Goal: Transaction & Acquisition: Download file/media

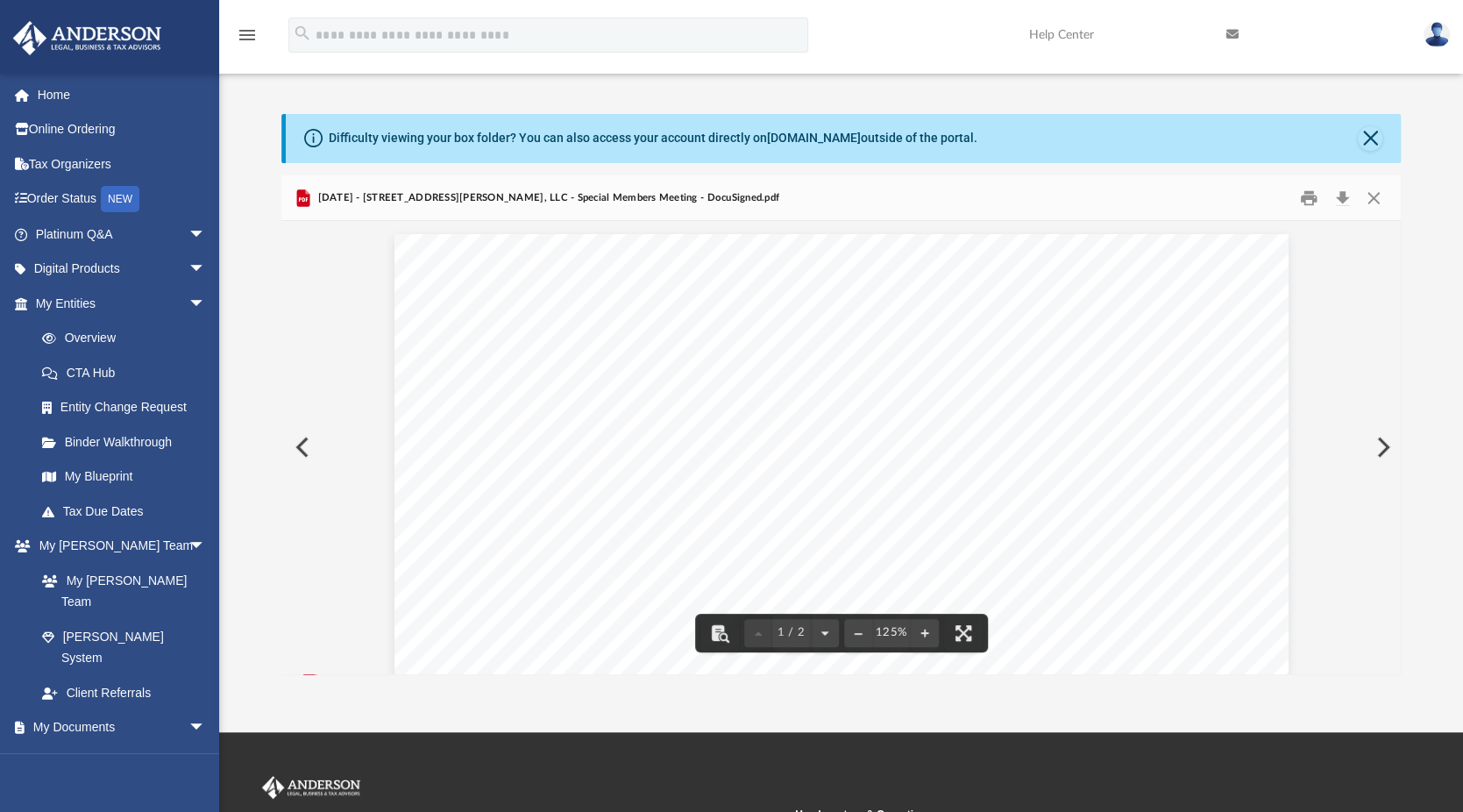
scroll to position [385, 1106]
click at [1371, 204] on button "Close" at bounding box center [1373, 198] width 32 height 27
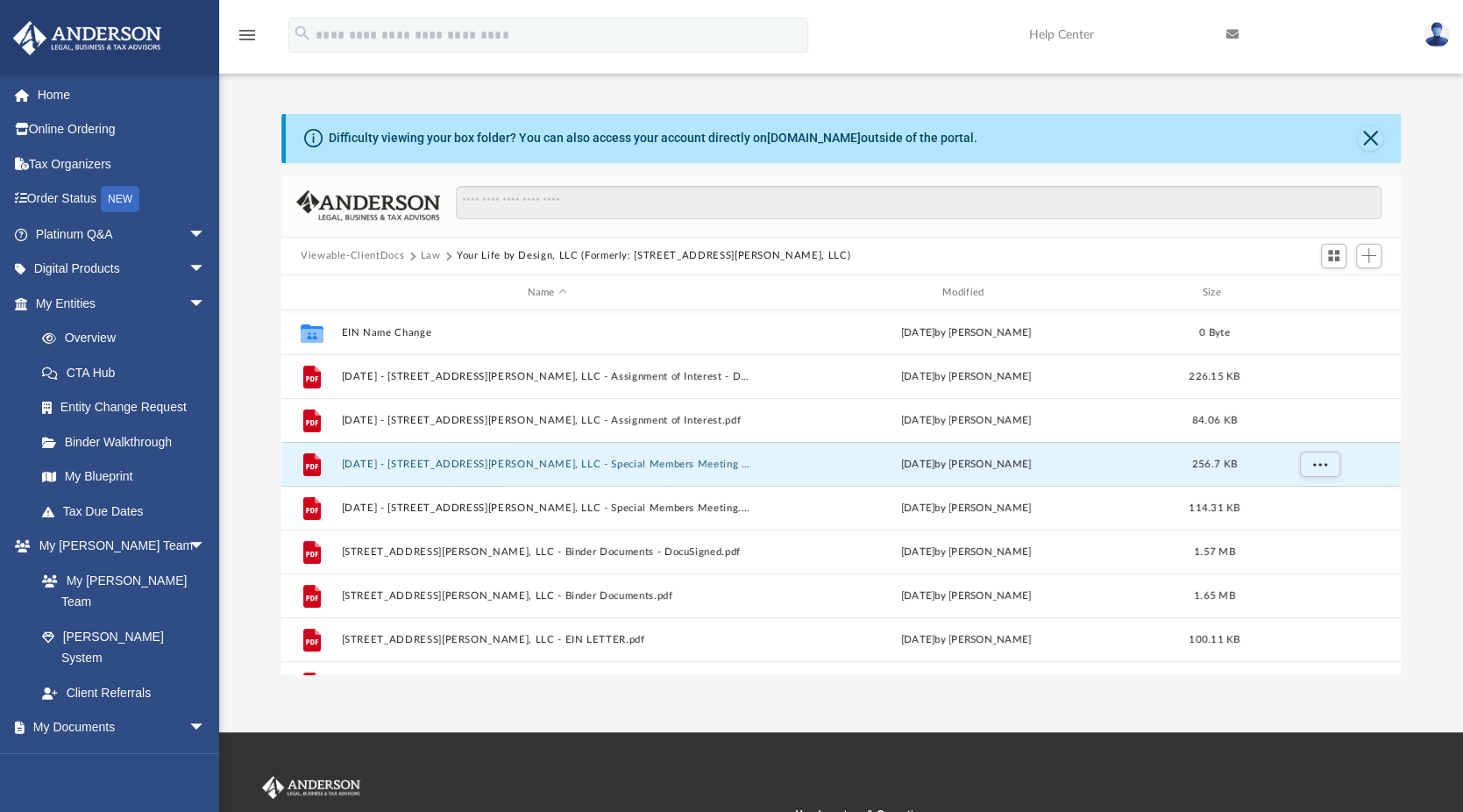
click at [430, 259] on button "Law" at bounding box center [431, 256] width 20 height 15
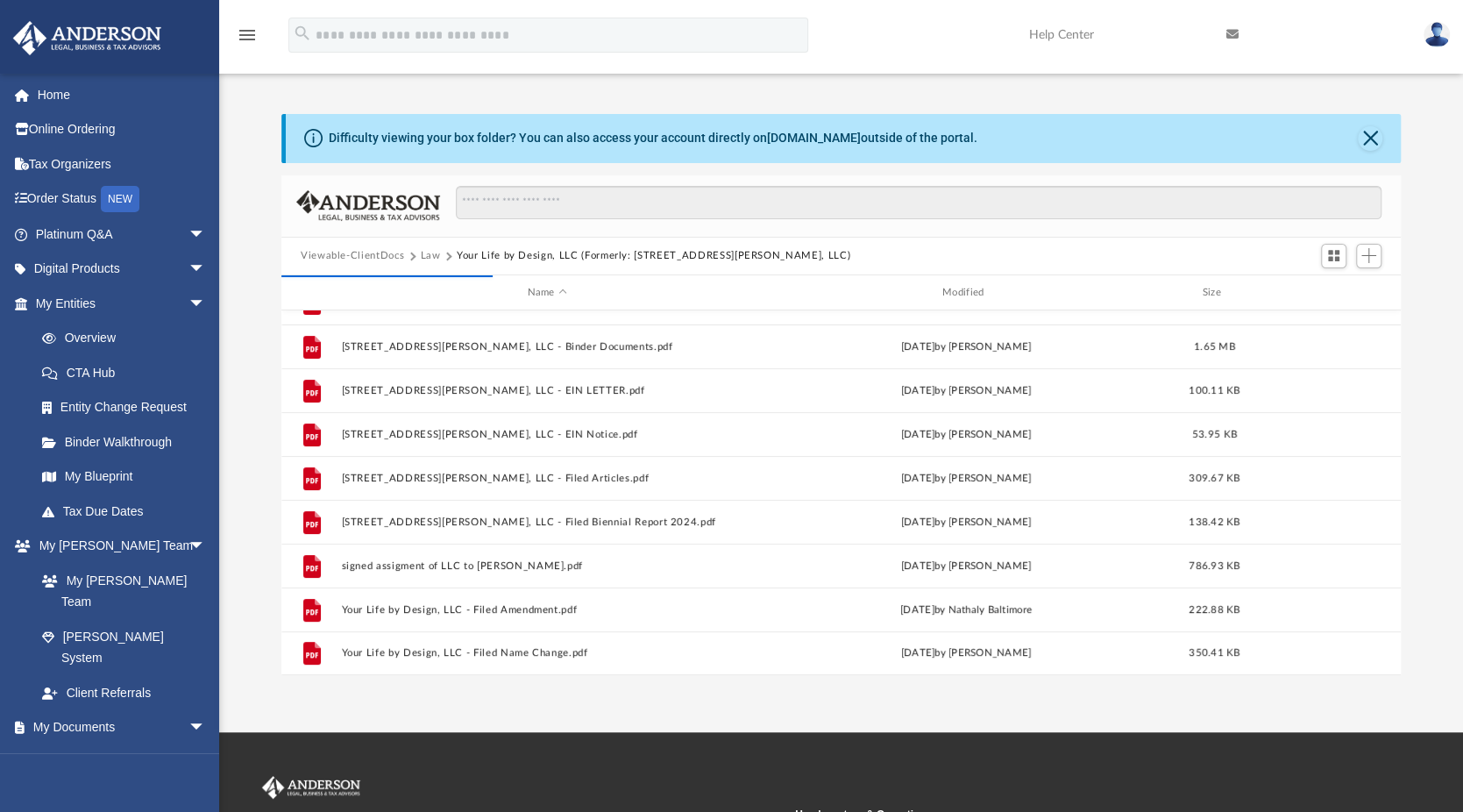
scroll to position [0, 0]
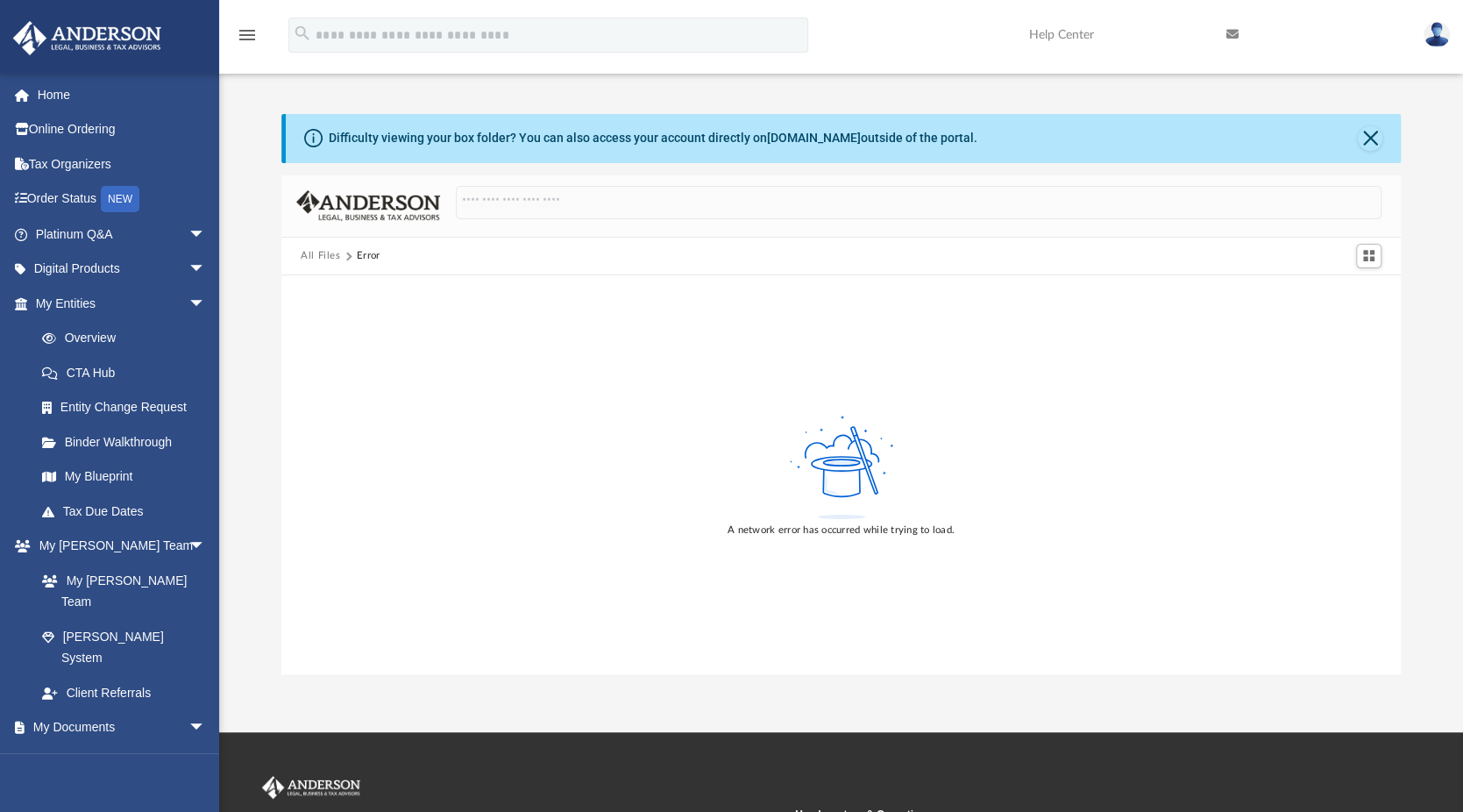
click at [56, 95] on link "Home" at bounding box center [122, 94] width 220 height 35
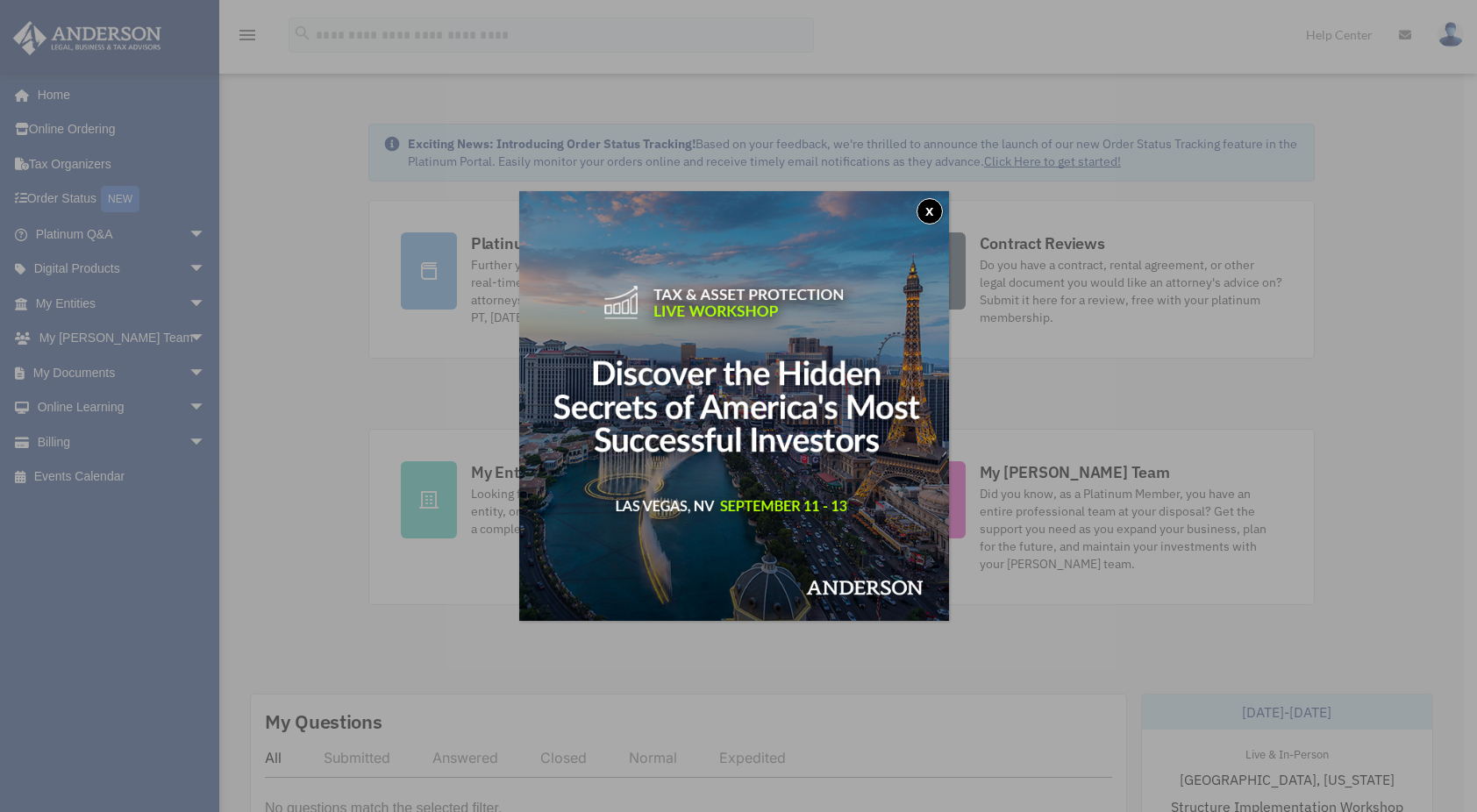
click at [935, 210] on button "x" at bounding box center [929, 211] width 26 height 26
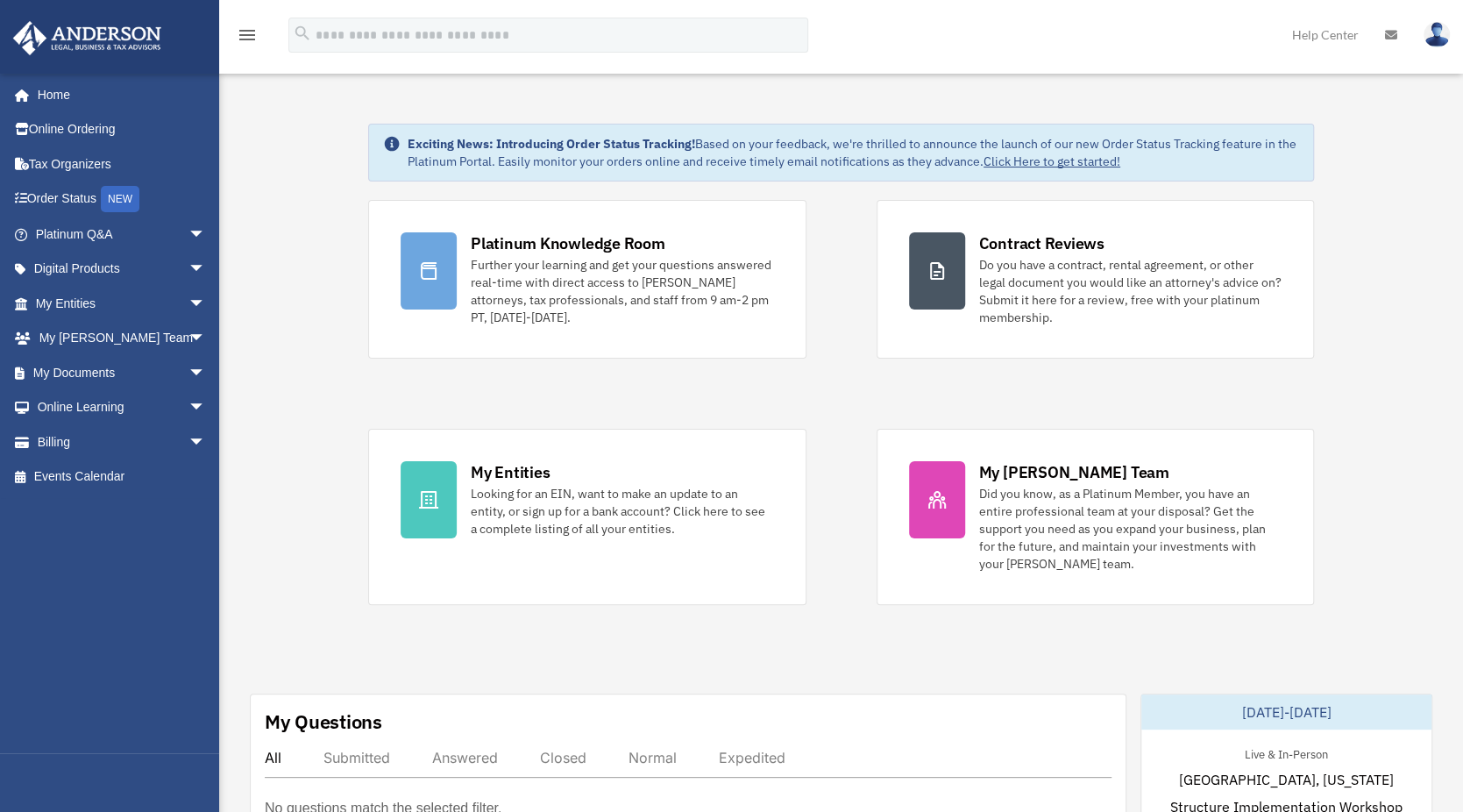
click at [97, 311] on link "My Entities arrow_drop_down" at bounding box center [122, 303] width 220 height 35
click at [189, 369] on span "arrow_drop_down" at bounding box center [206, 373] width 35 height 36
click at [88, 410] on link "Box" at bounding box center [128, 407] width 208 height 35
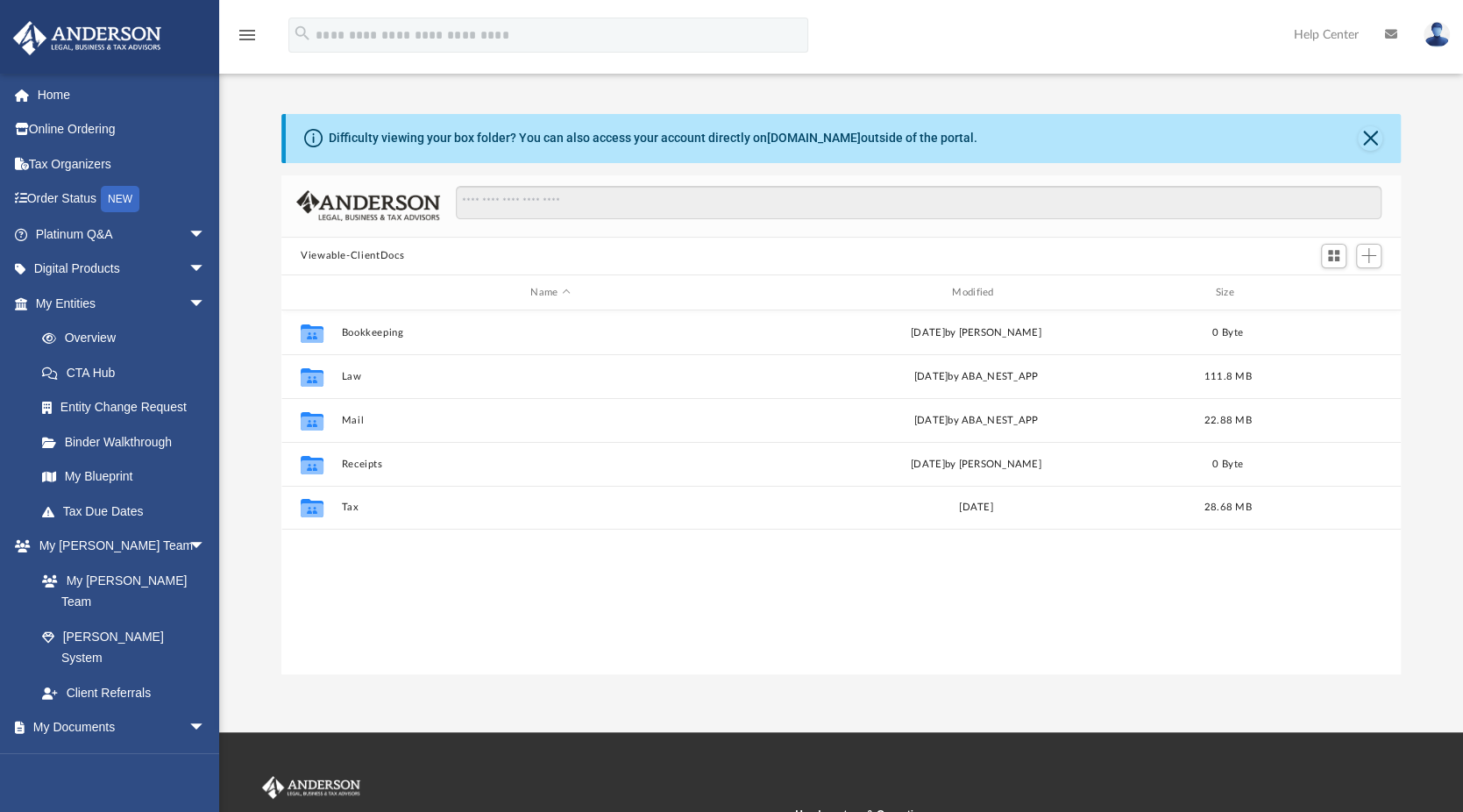
scroll to position [385, 1106]
click at [346, 382] on button "Law" at bounding box center [549, 376] width 418 height 12
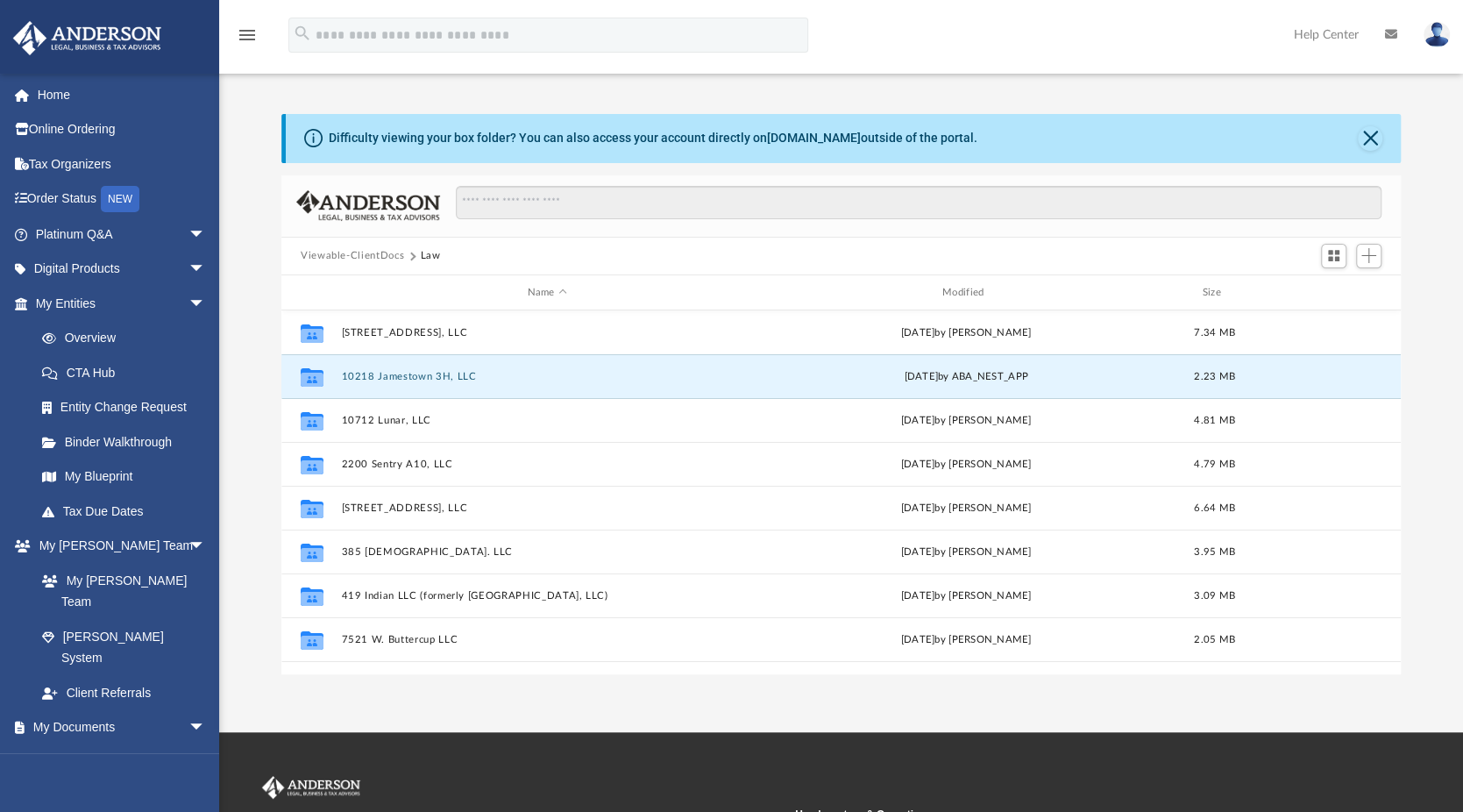
click at [388, 372] on button "10218 Jamestown 3H, LLC" at bounding box center [547, 376] width 412 height 12
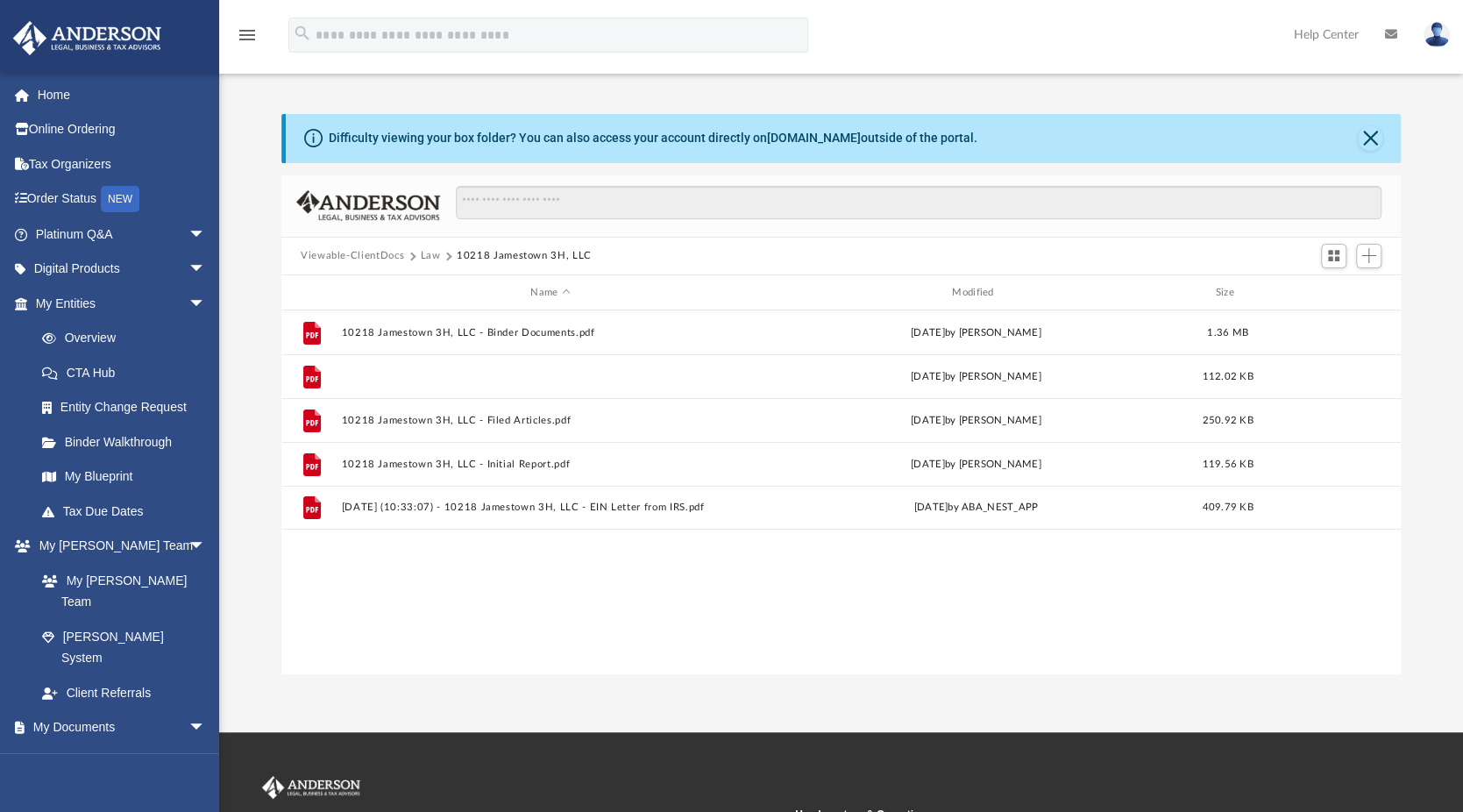
click at [394, 380] on button "10218 Jamestown 3H, LLC - EIN Notice.pdf" at bounding box center [549, 376] width 418 height 12
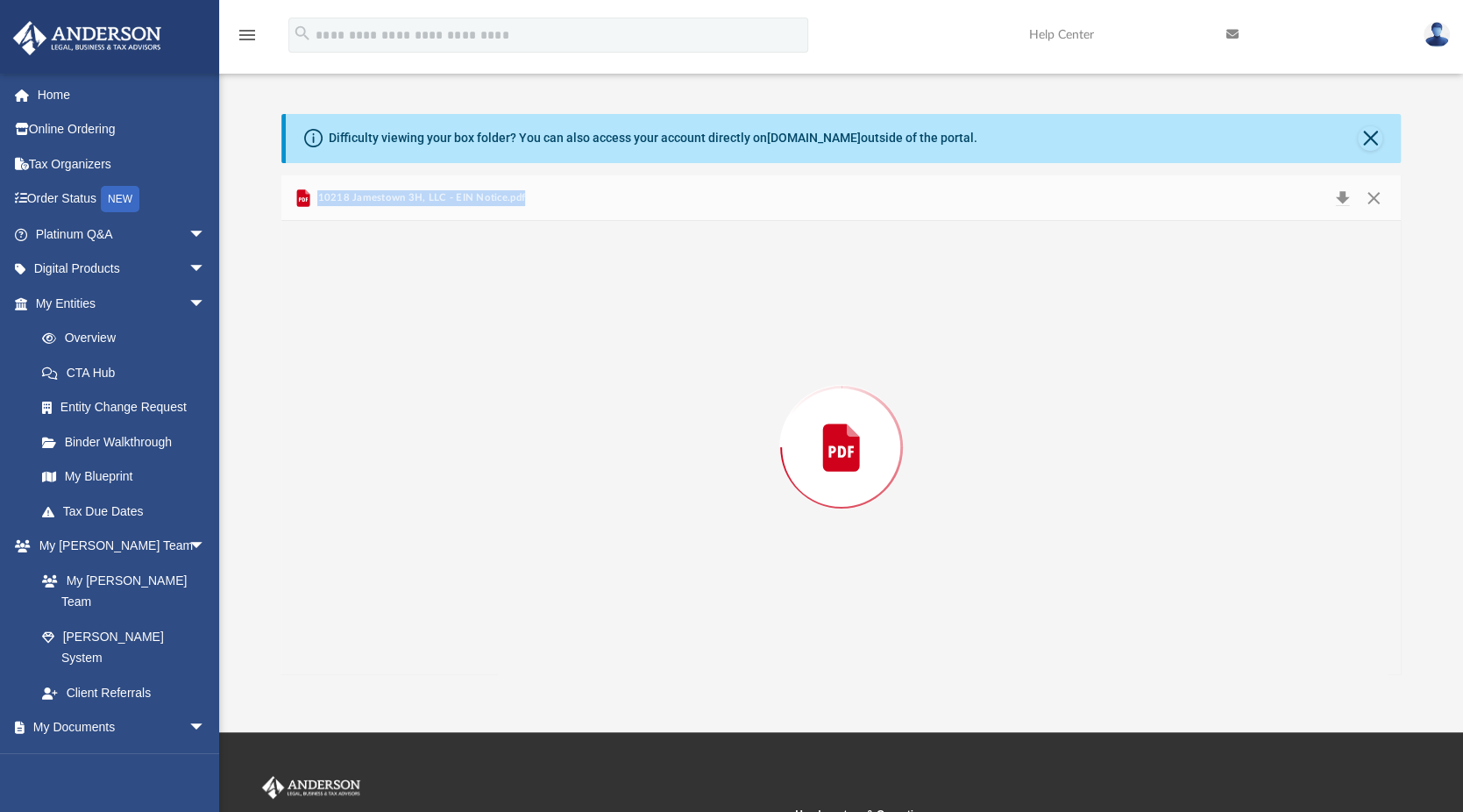
click at [394, 380] on div "Preview" at bounding box center [841, 447] width 1119 height 452
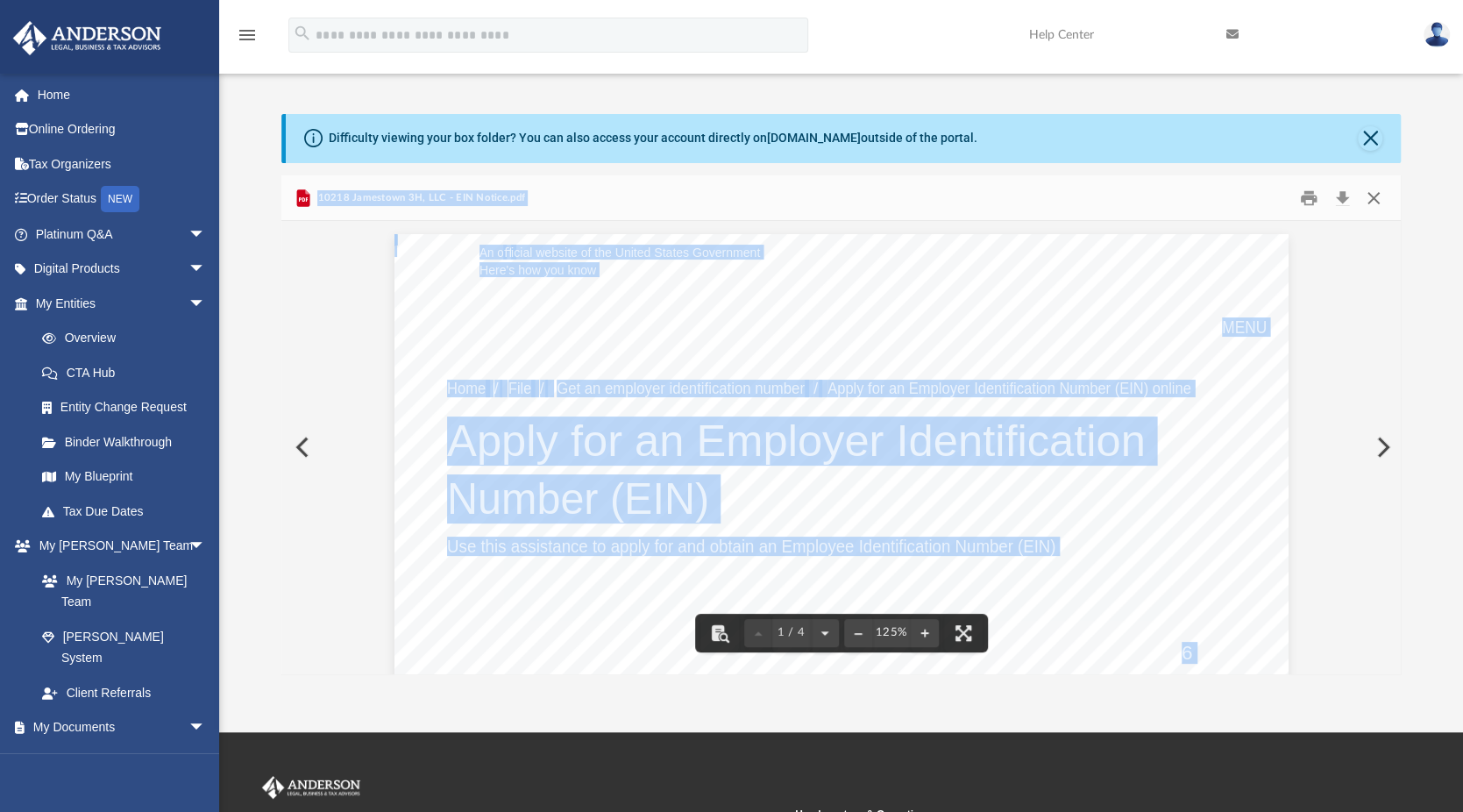
click at [1371, 199] on button "Close" at bounding box center [1373, 198] width 32 height 27
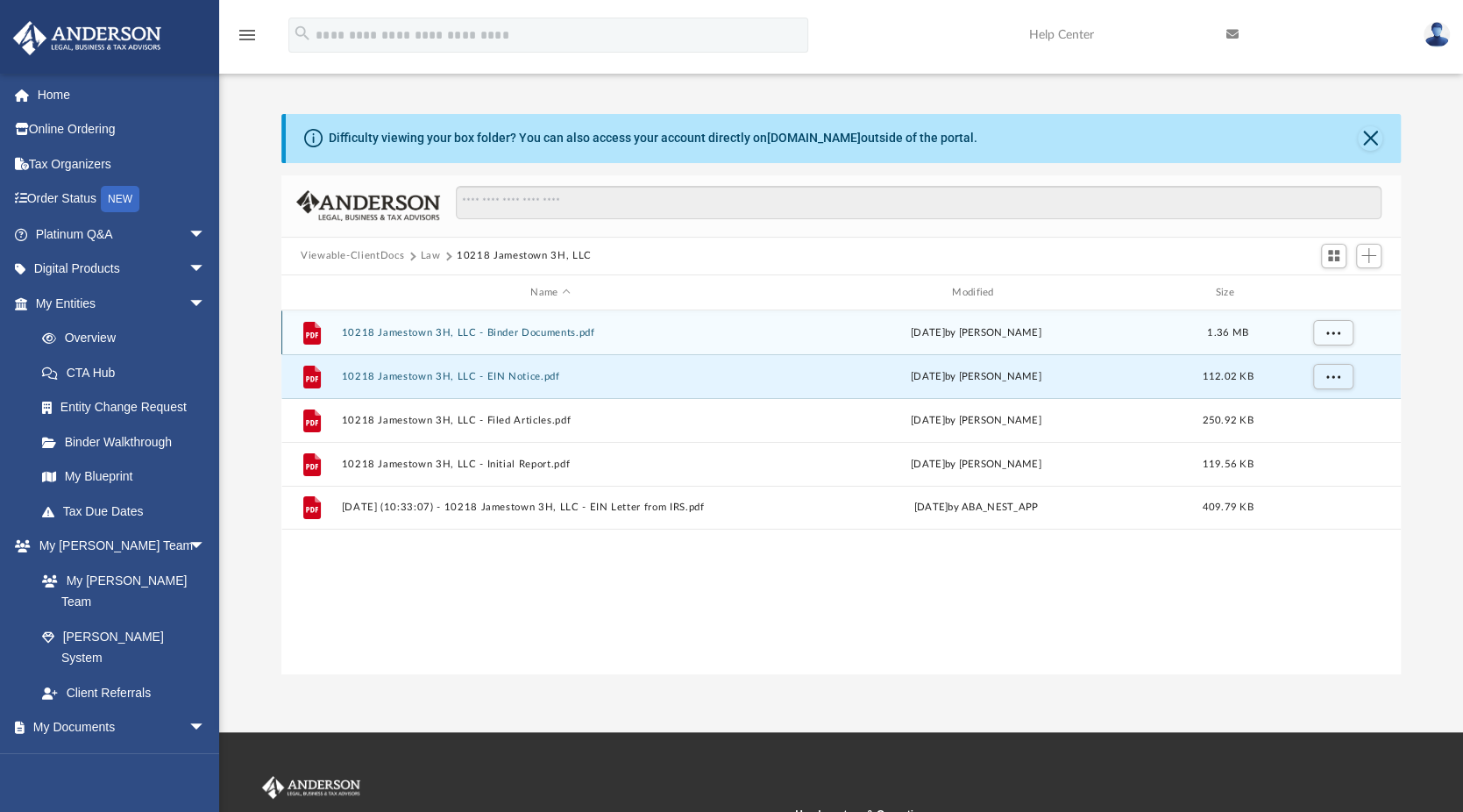
click at [448, 341] on div "File 10218 Jamestown 3H, LLC - Binder Documents.pdf Tue Aug 19 2025 by Marielle…" at bounding box center [841, 332] width 1119 height 44
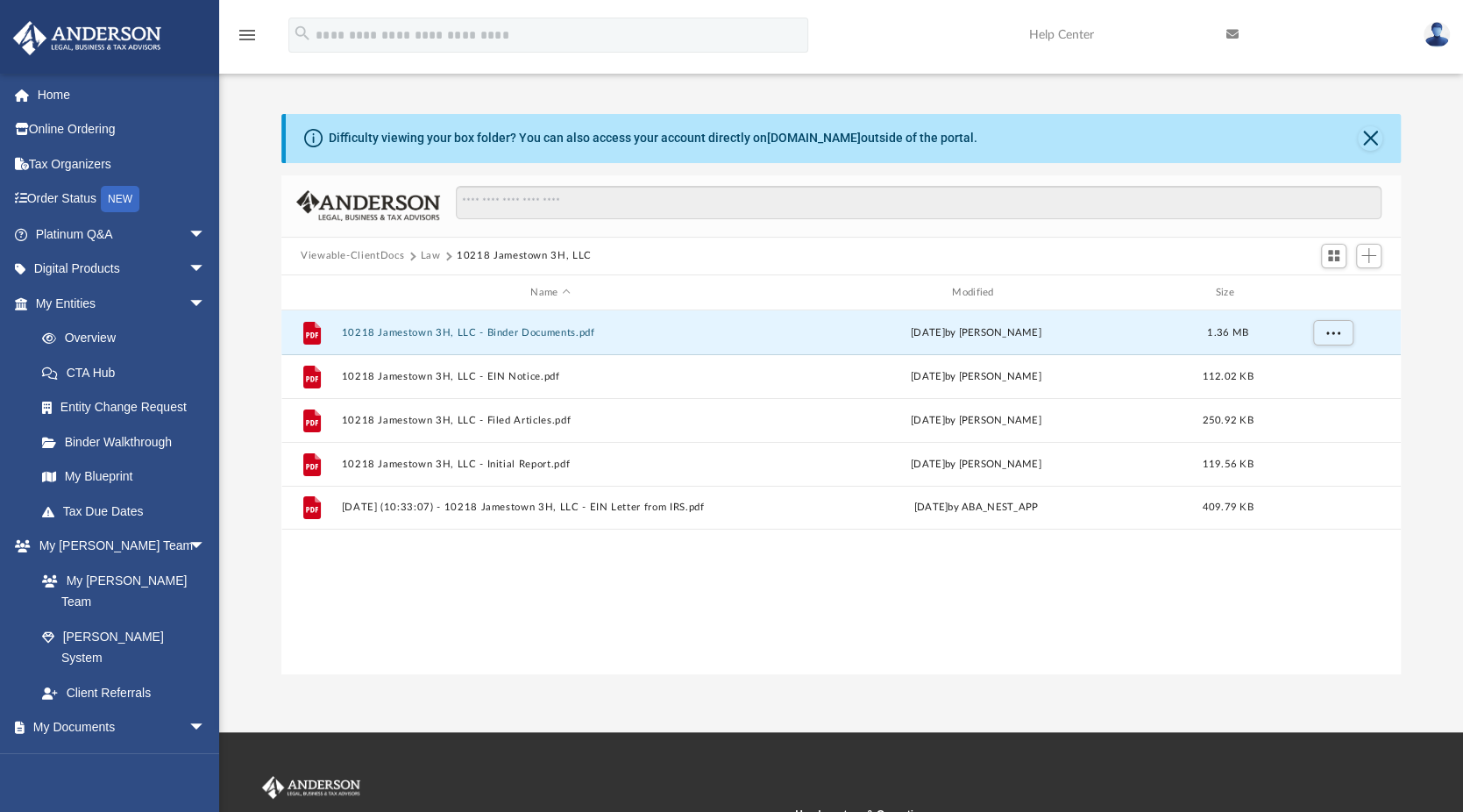
click at [451, 334] on button "10218 Jamestown 3H, LLC - Binder Documents.pdf" at bounding box center [549, 333] width 418 height 12
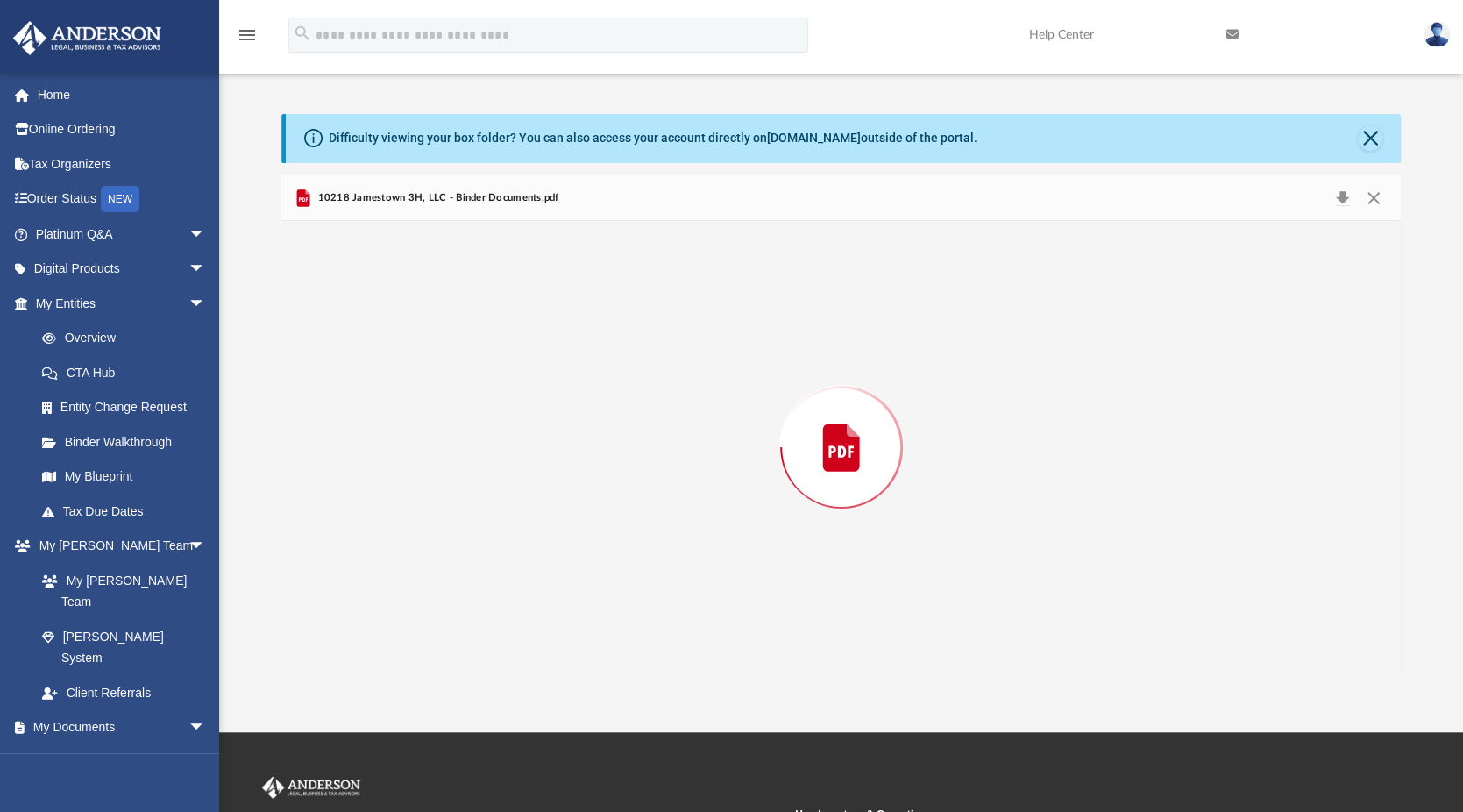
click at [451, 334] on div "Preview" at bounding box center [841, 447] width 1119 height 452
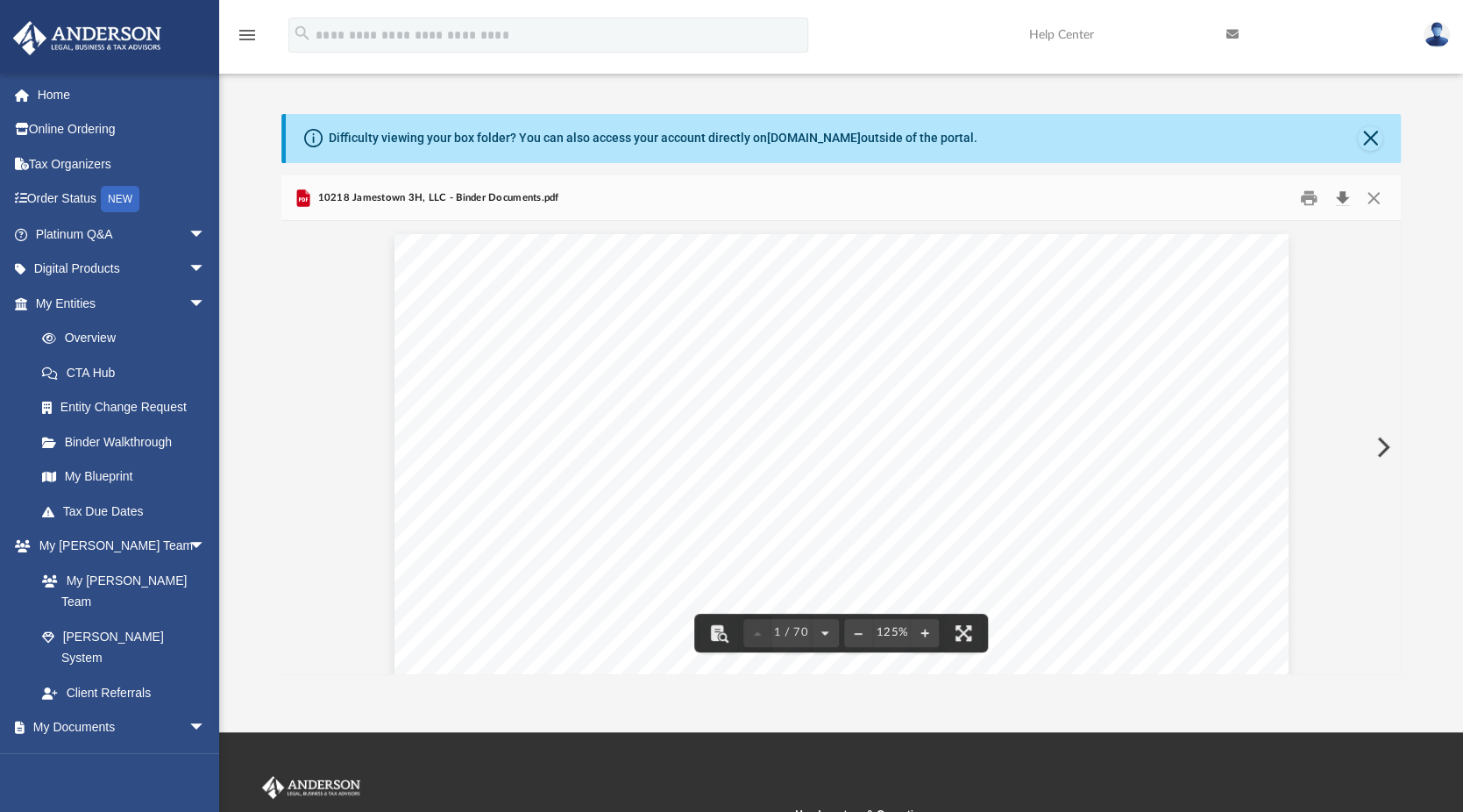
click at [1345, 199] on button "Download" at bounding box center [1342, 198] width 32 height 27
click at [1372, 202] on button "Close" at bounding box center [1373, 198] width 32 height 27
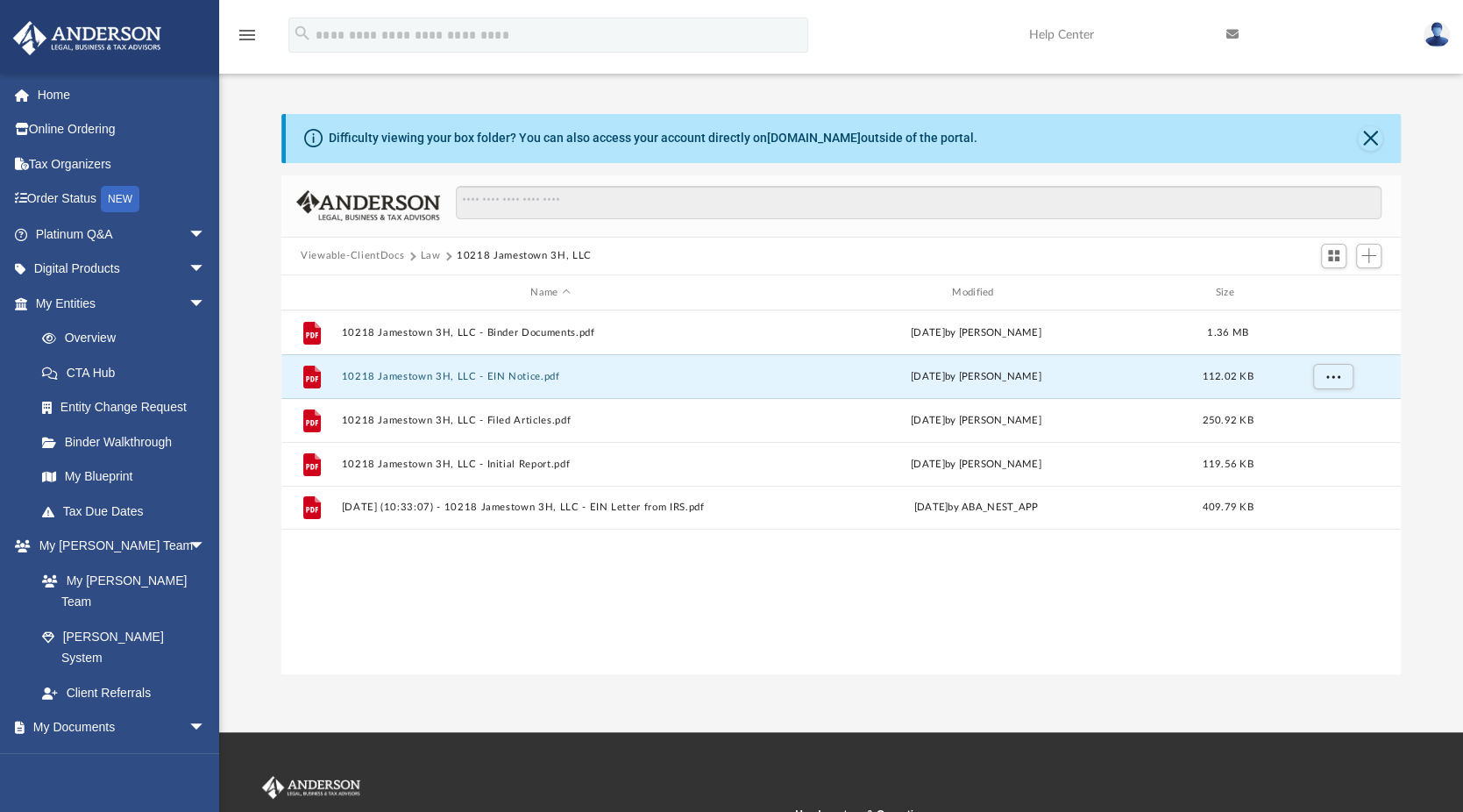
click at [488, 378] on button "10218 Jamestown 3H, LLC - EIN Notice.pdf" at bounding box center [549, 376] width 418 height 12
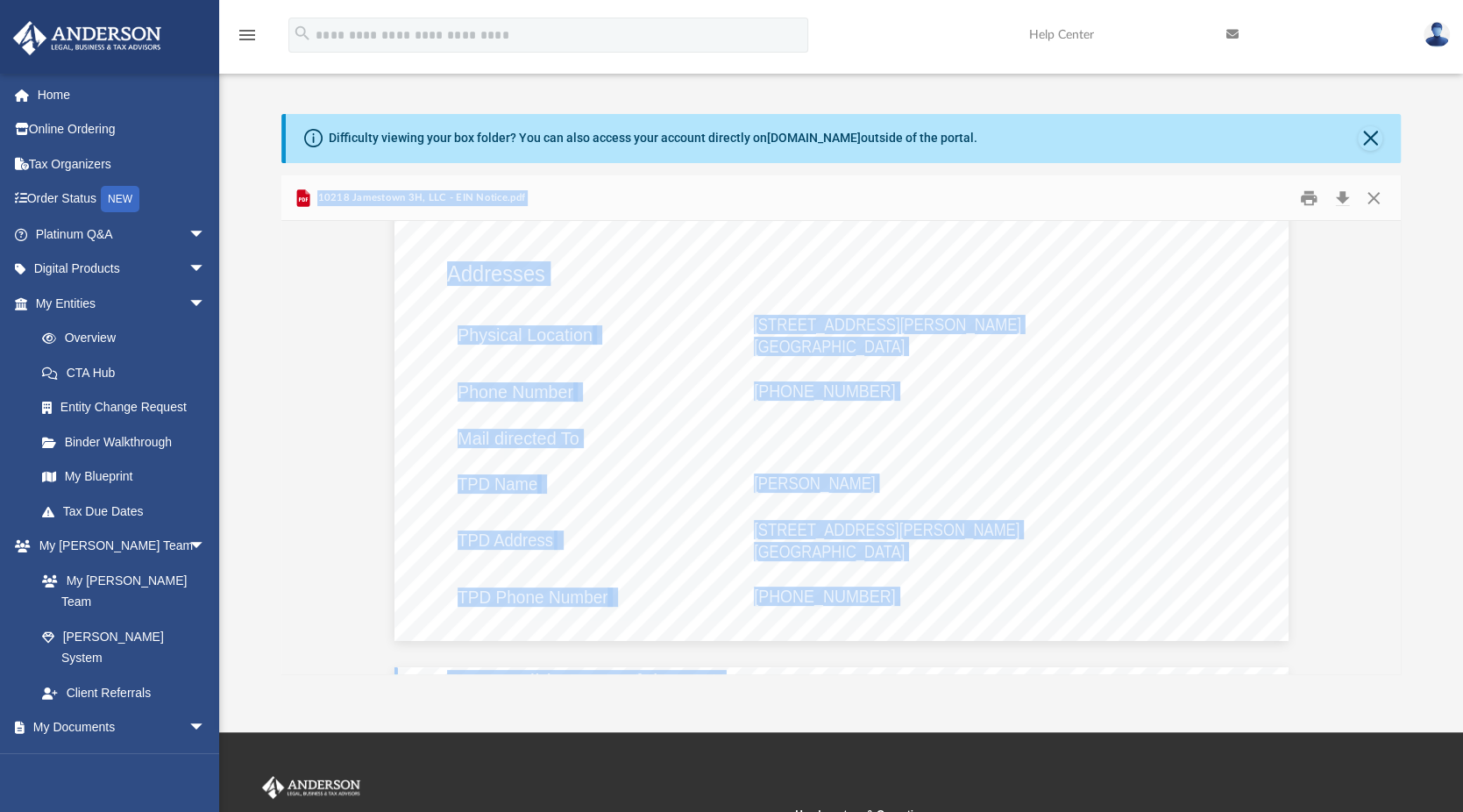
scroll to position [2279, 0]
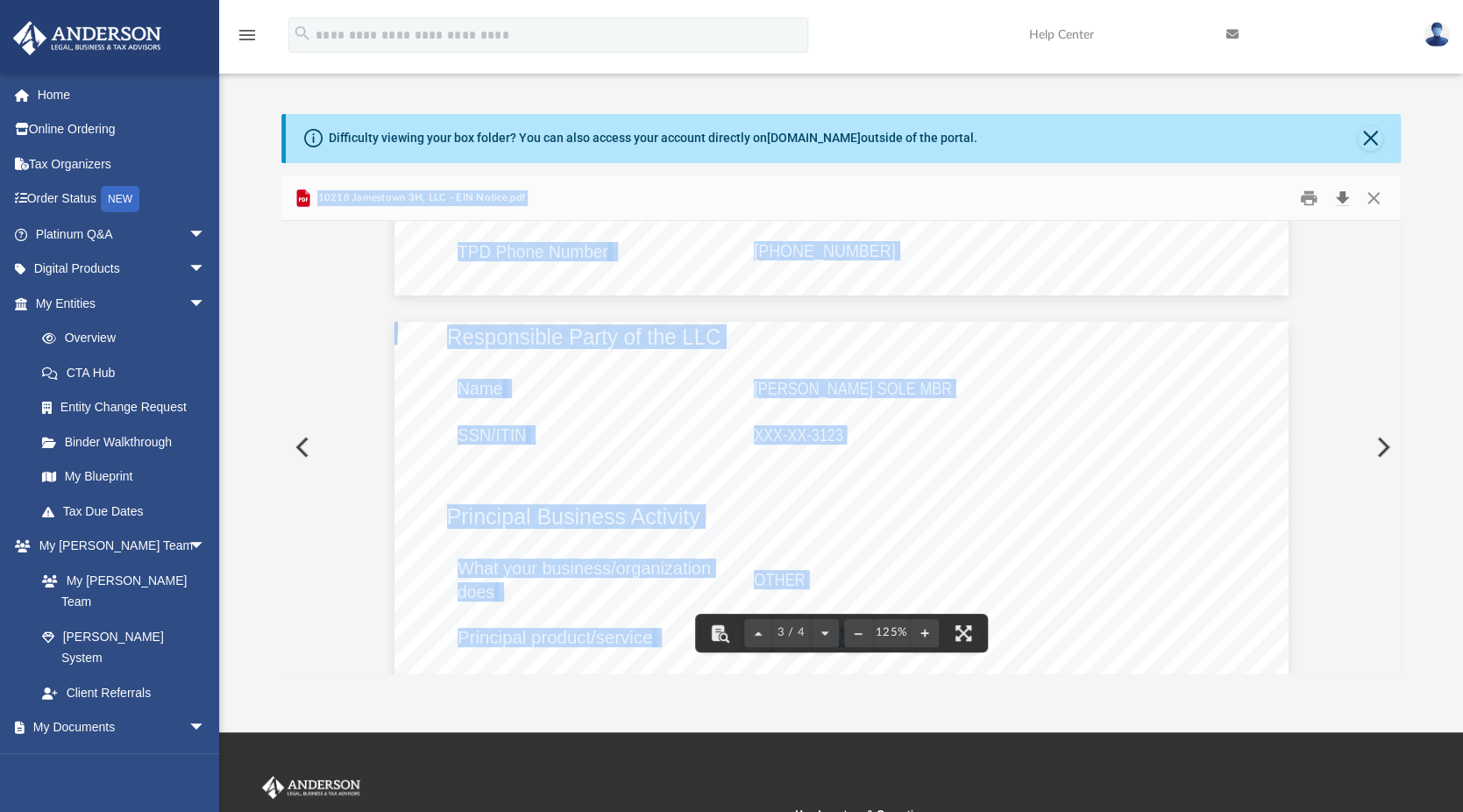
click at [1342, 201] on button "Download" at bounding box center [1342, 198] width 32 height 27
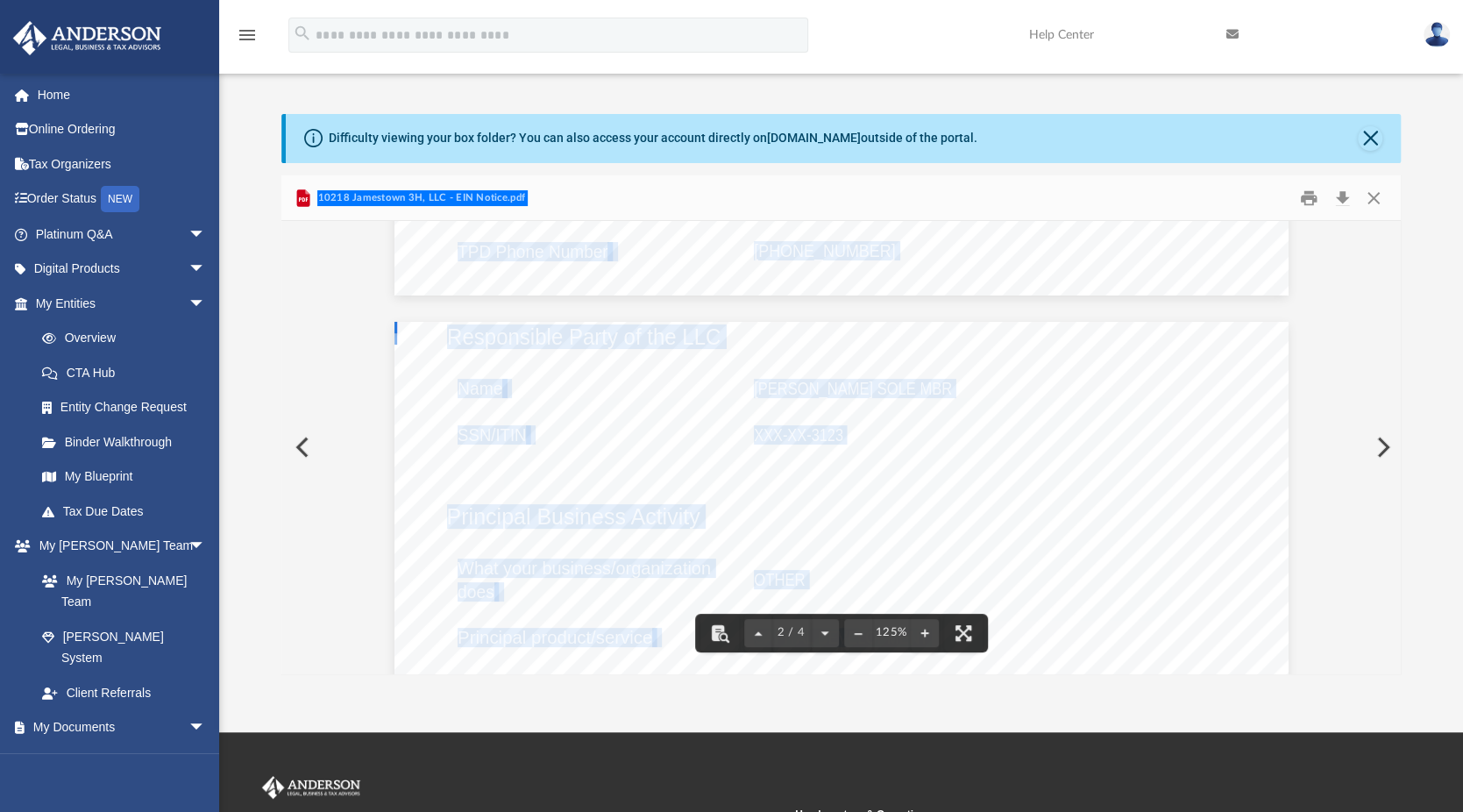
scroll to position [1841, 0]
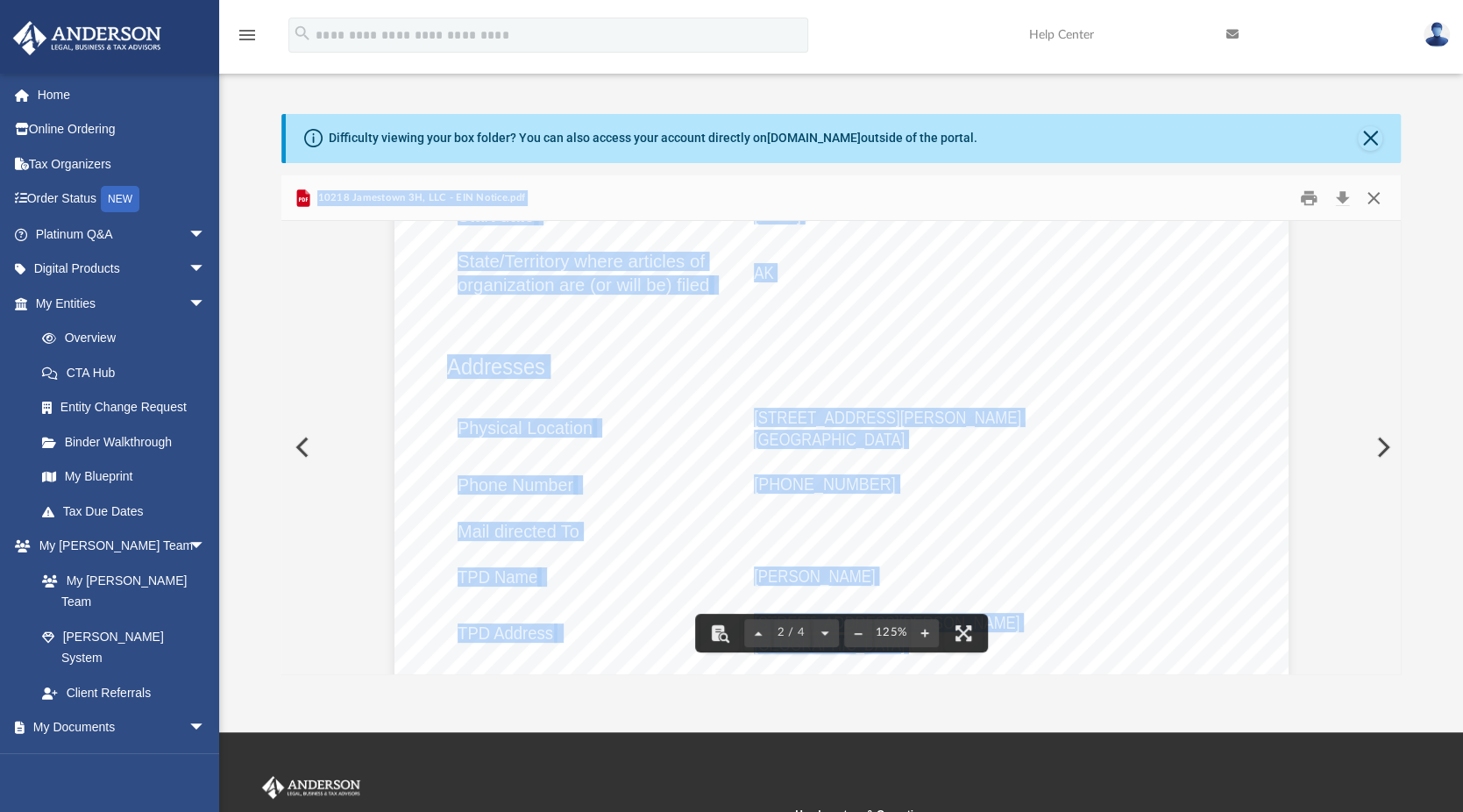
drag, startPoint x: 1378, startPoint y: 201, endPoint x: 1377, endPoint y: 210, distance: 9.1
click at [1378, 201] on button "Close" at bounding box center [1373, 198] width 32 height 27
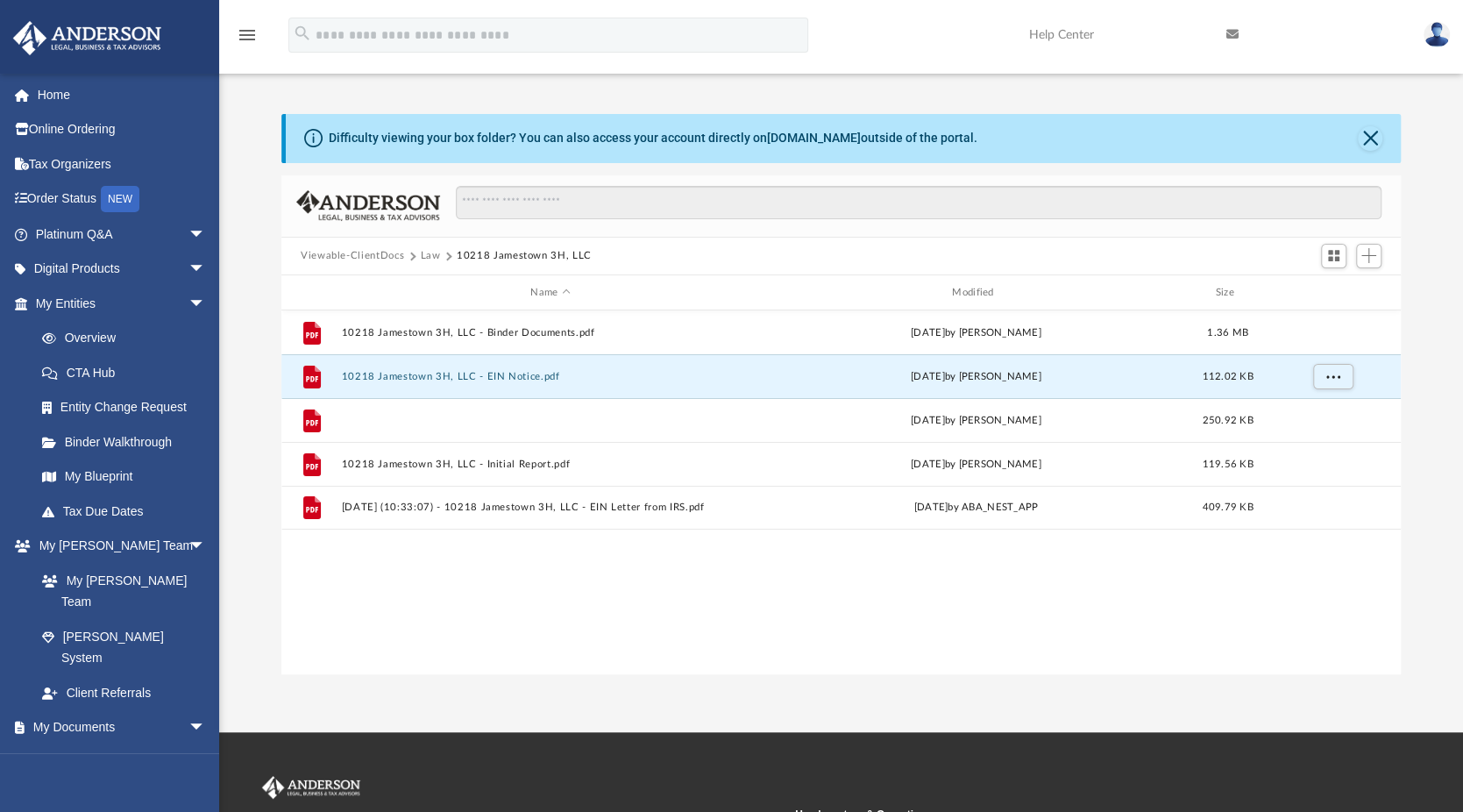
click at [510, 417] on button "10218 Jamestown 3H, LLC - Filed Articles.pdf" at bounding box center [549, 420] width 418 height 12
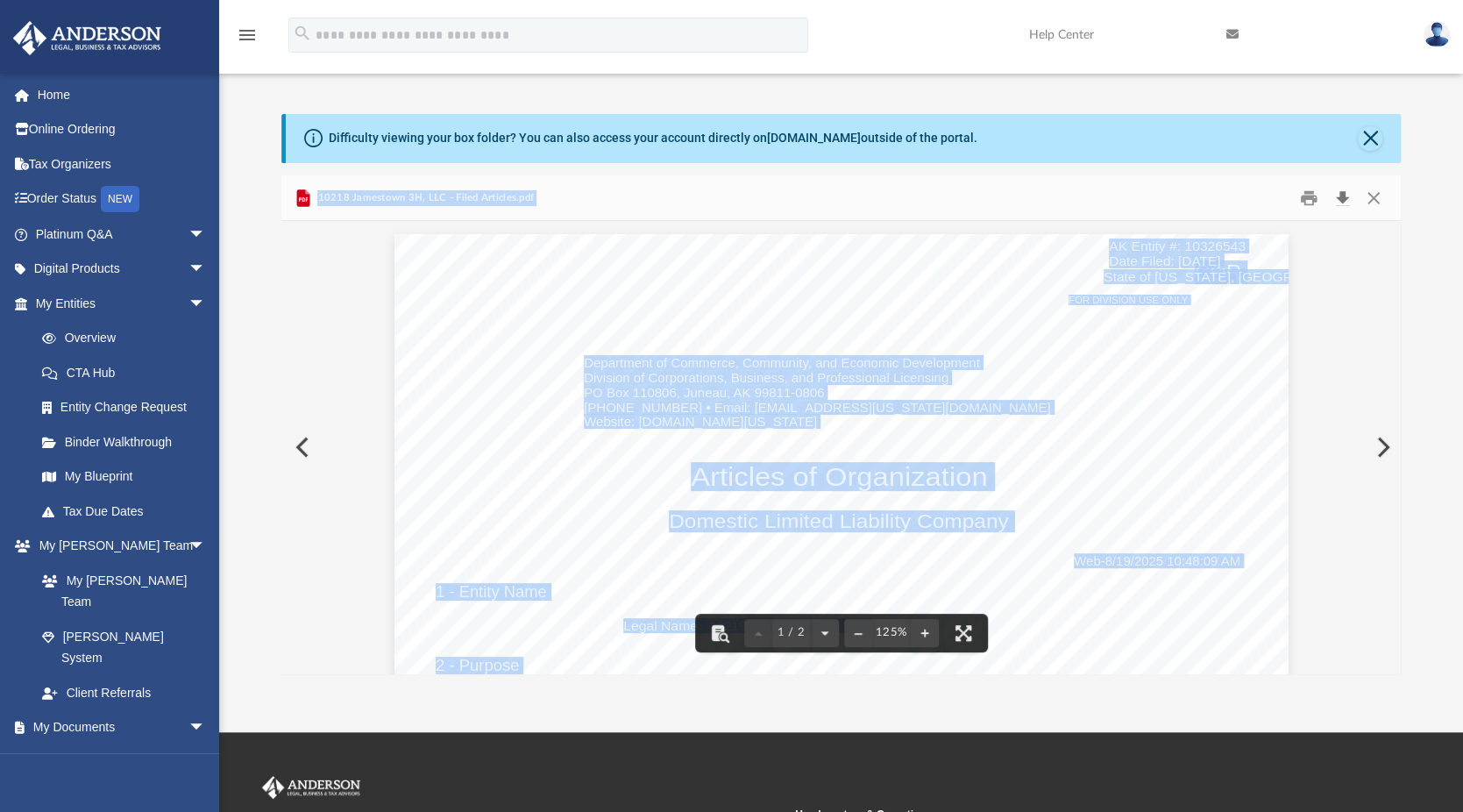
click at [1340, 195] on button "Download" at bounding box center [1342, 198] width 32 height 27
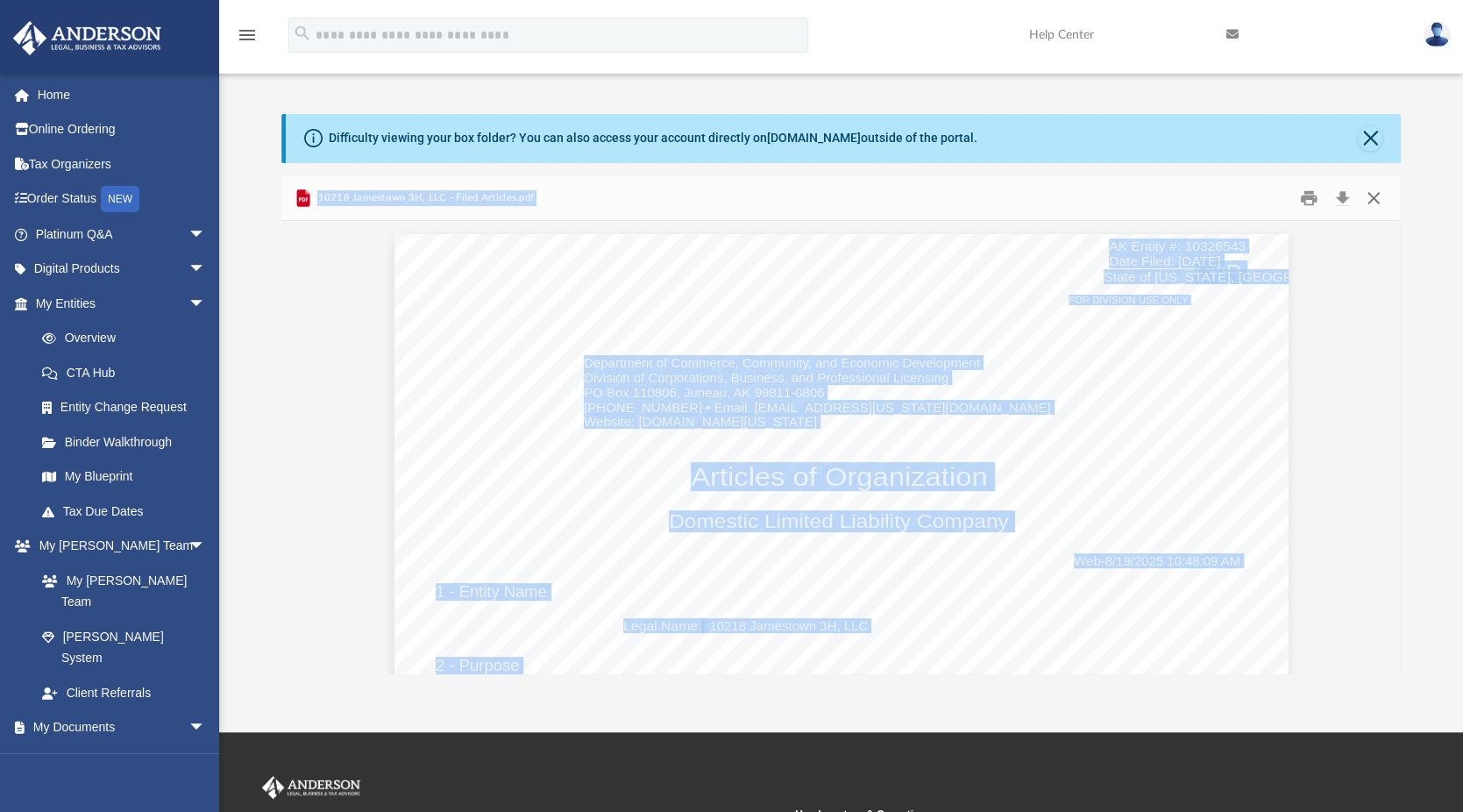
click at [1383, 201] on button "Close" at bounding box center [1373, 198] width 32 height 27
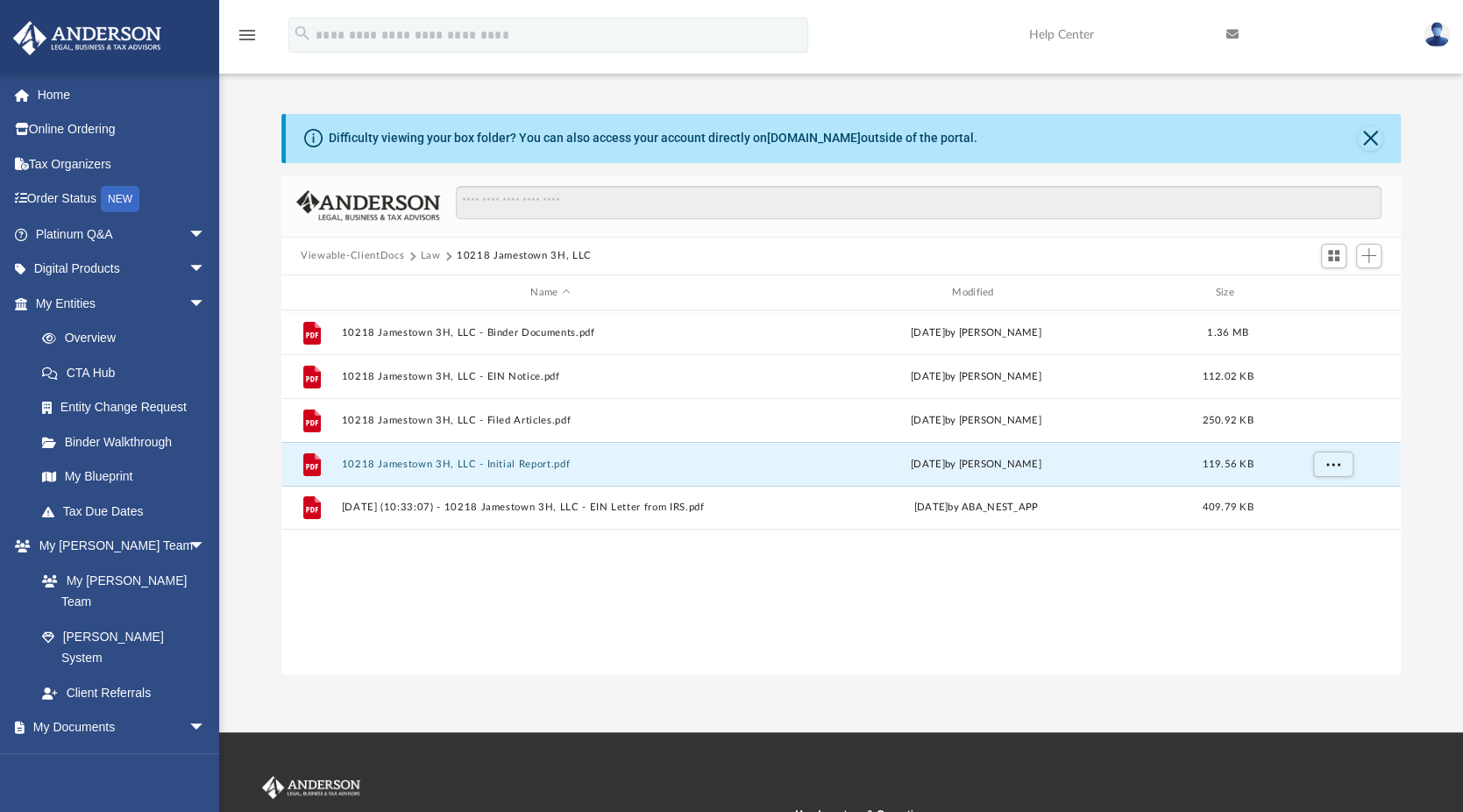
click at [543, 468] on button "10218 Jamestown 3H, LLC - Initial Report.pdf" at bounding box center [549, 464] width 418 height 12
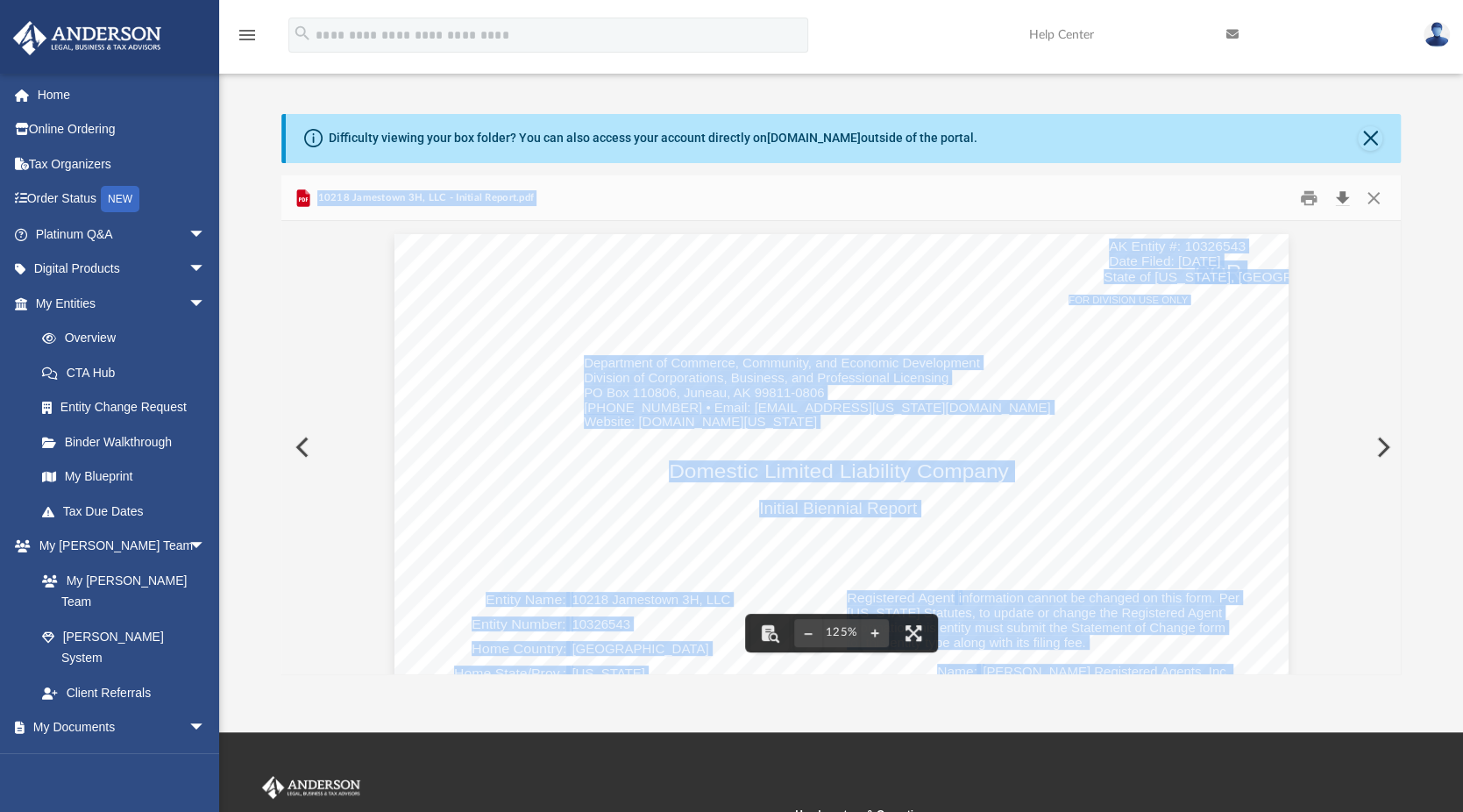
click at [1345, 196] on button "Download" at bounding box center [1342, 198] width 32 height 27
click at [1373, 199] on button "Close" at bounding box center [1373, 198] width 32 height 27
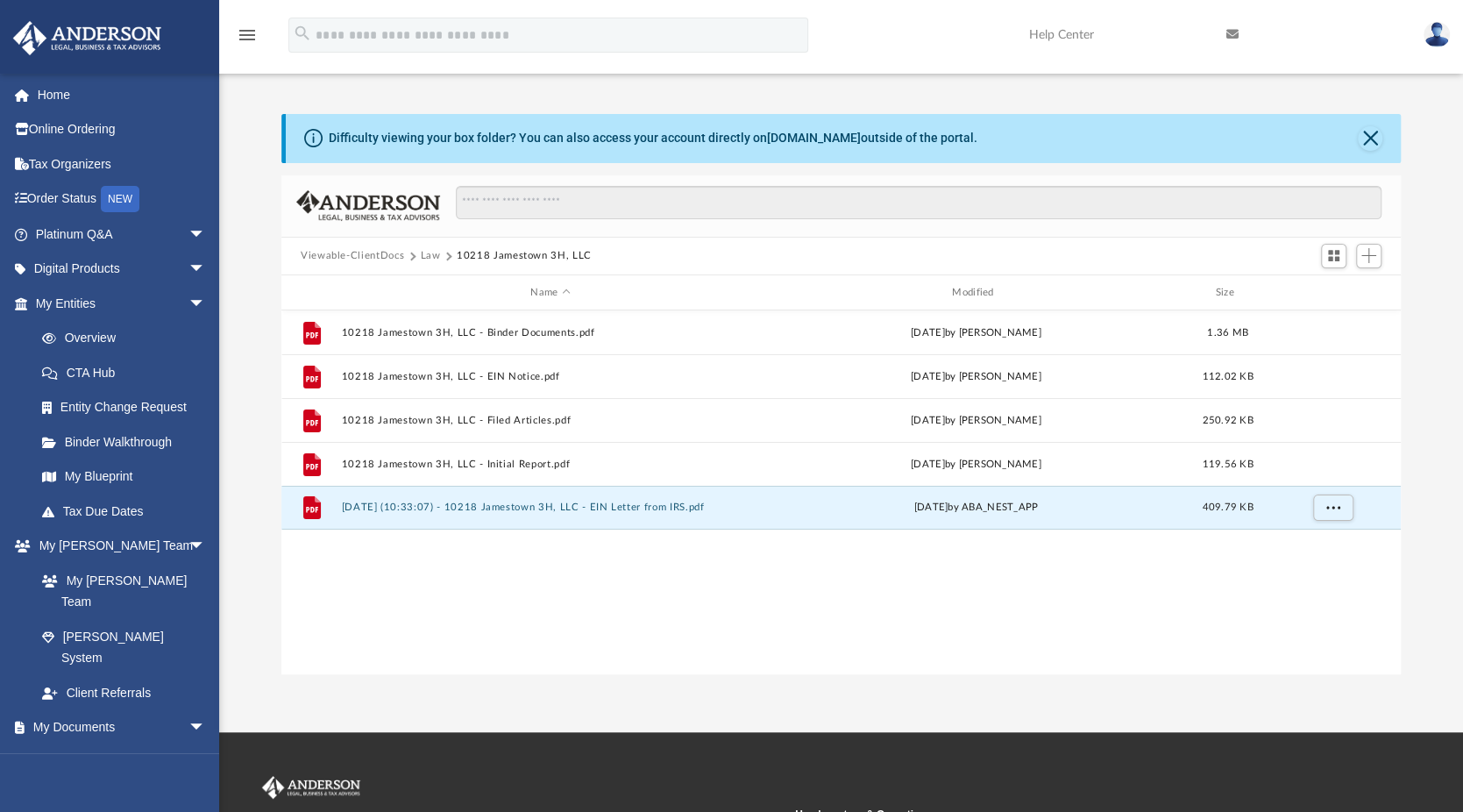
click at [598, 508] on button "2025.08.29 (10:33:07) - 10218 Jamestown 3H, LLC - EIN Letter from IRS.pdf" at bounding box center [549, 508] width 418 height 12
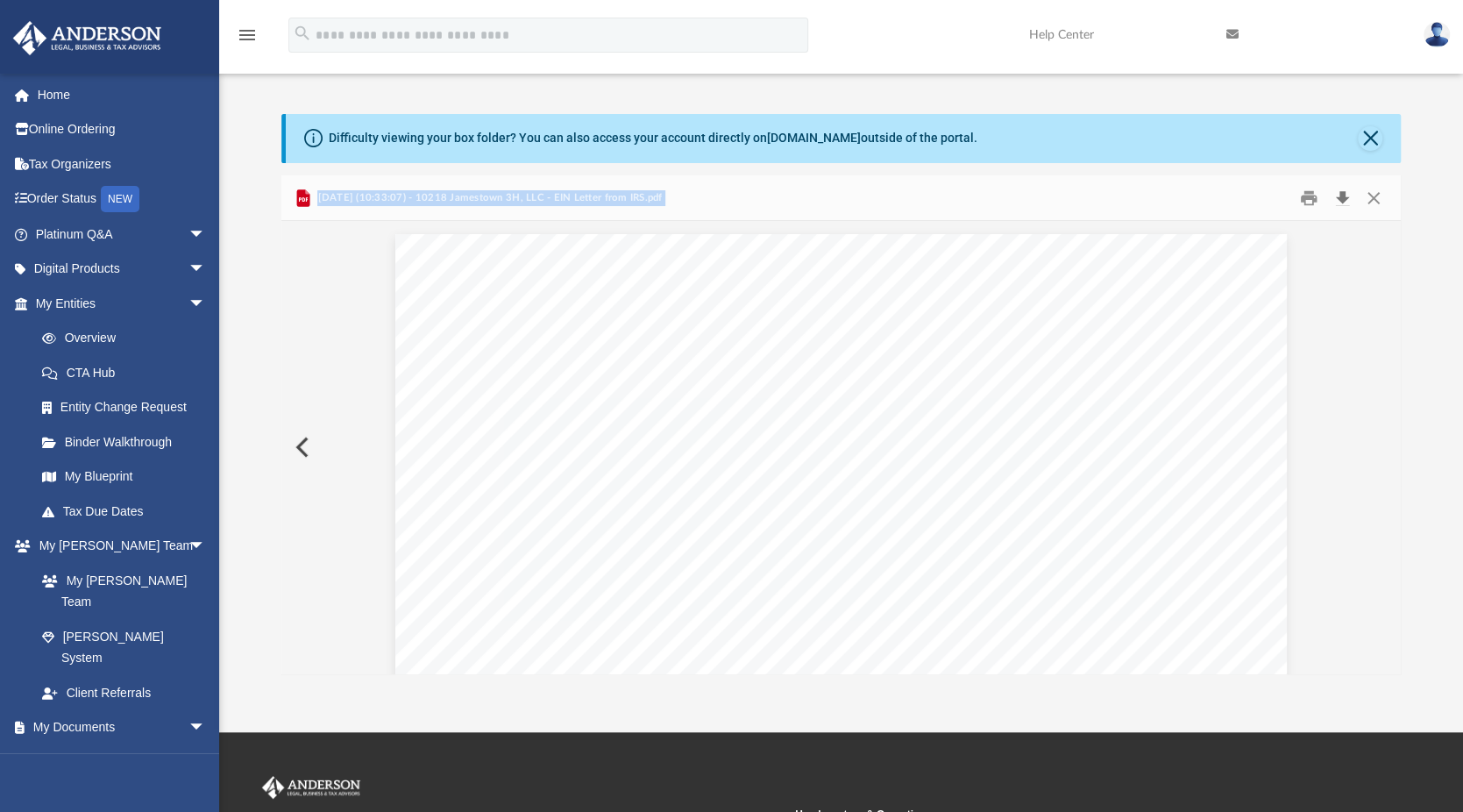
click at [1342, 198] on button "Download" at bounding box center [1342, 198] width 32 height 27
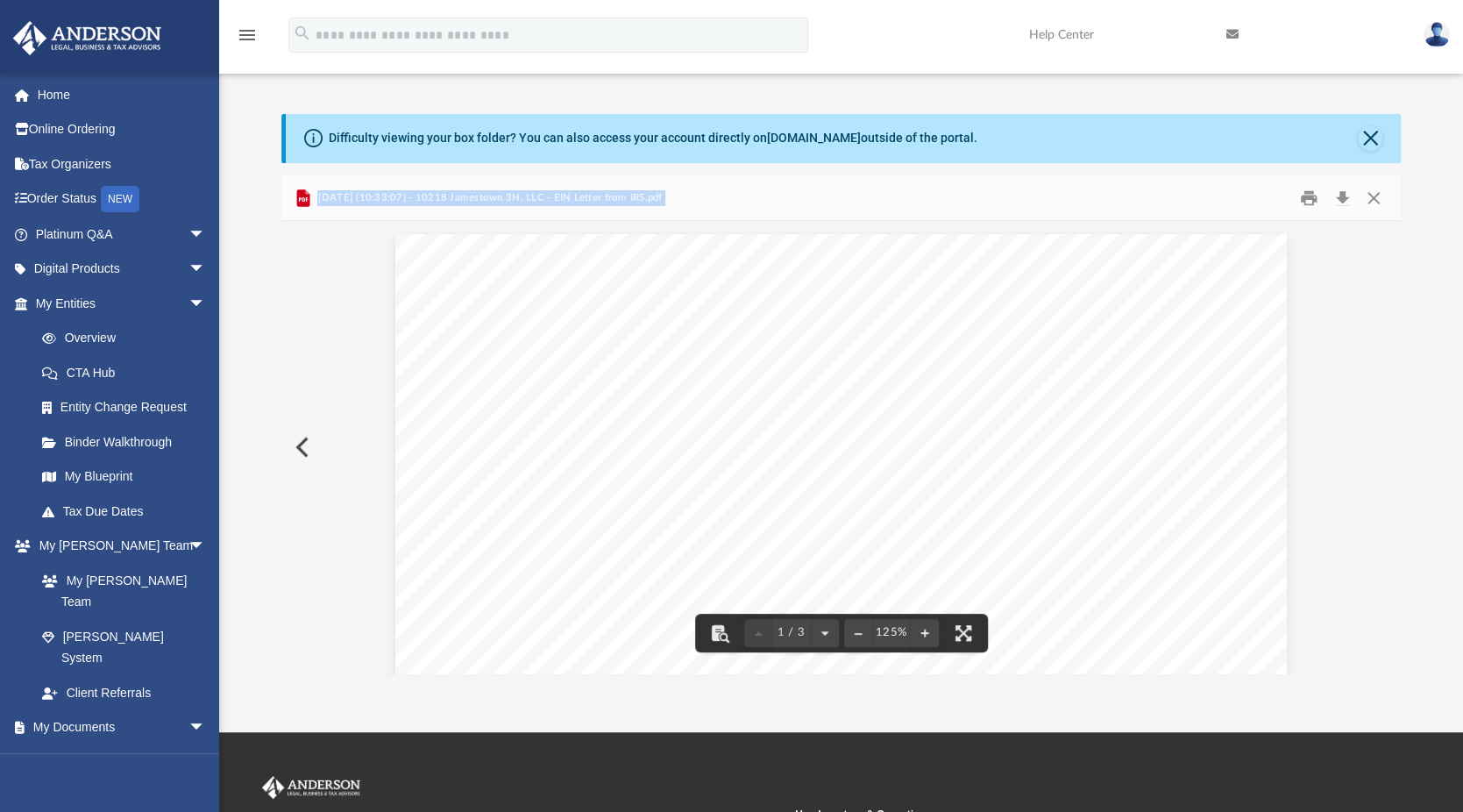
click at [848, 314] on div "Page 1" at bounding box center [841, 810] width 892 height 1154
